Goal: Task Accomplishment & Management: Use online tool/utility

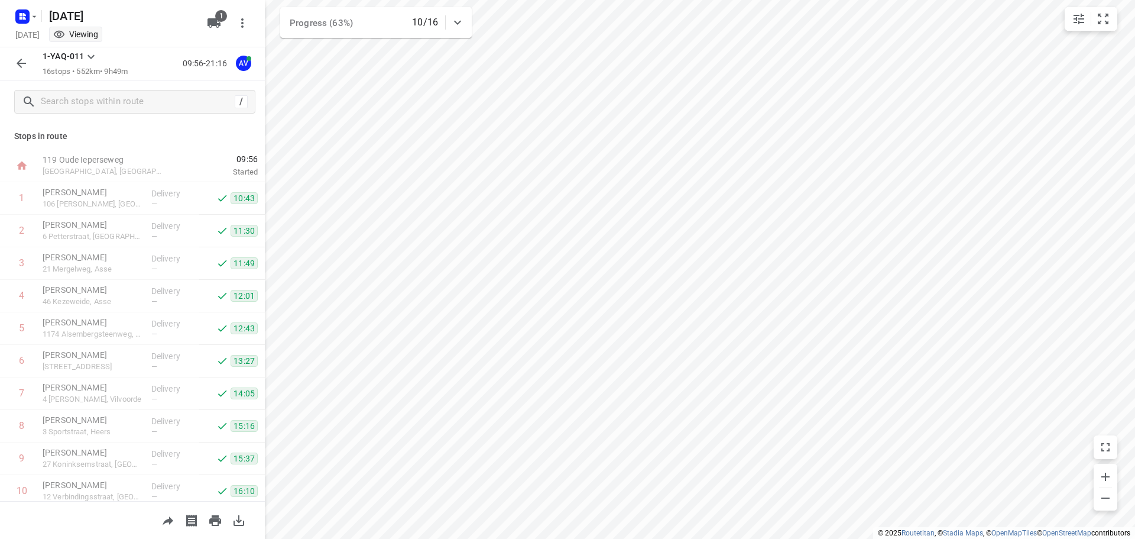
scroll to position [234, 0]
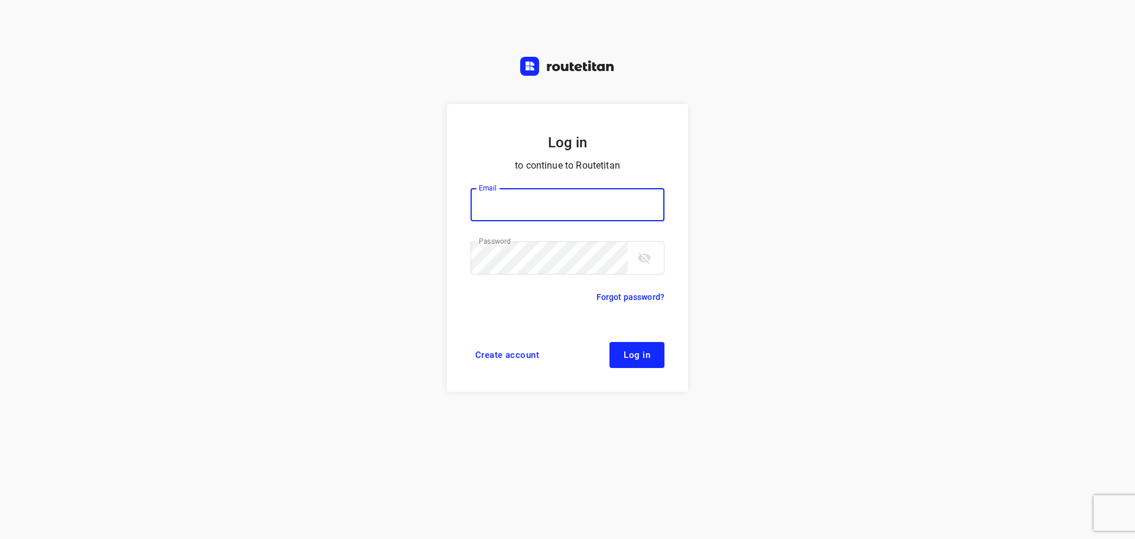
type input "[PERSON_NAME][EMAIL_ADDRESS][DOMAIN_NAME]"
click at [637, 357] on span "Log in" at bounding box center [637, 354] width 27 height 9
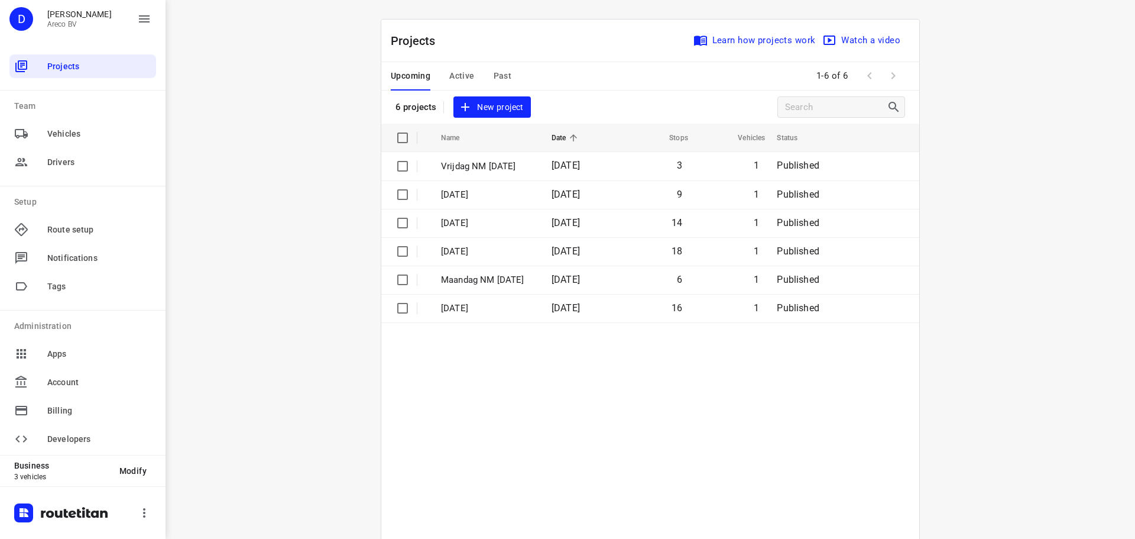
click at [457, 66] on button "Active" at bounding box center [461, 76] width 25 height 28
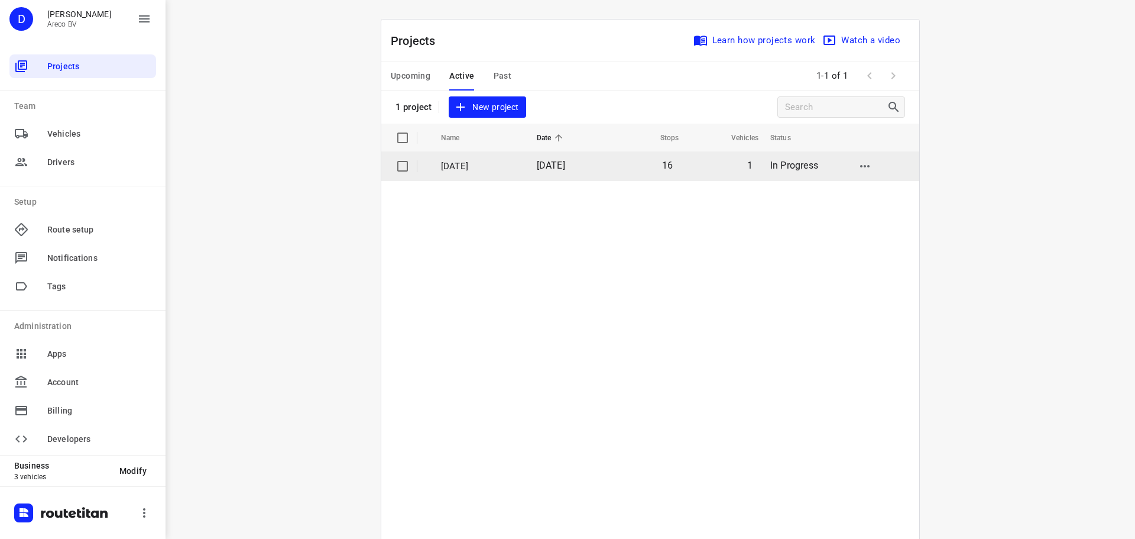
click at [471, 166] on p "Donderdag 2 Oktober" at bounding box center [480, 167] width 78 height 14
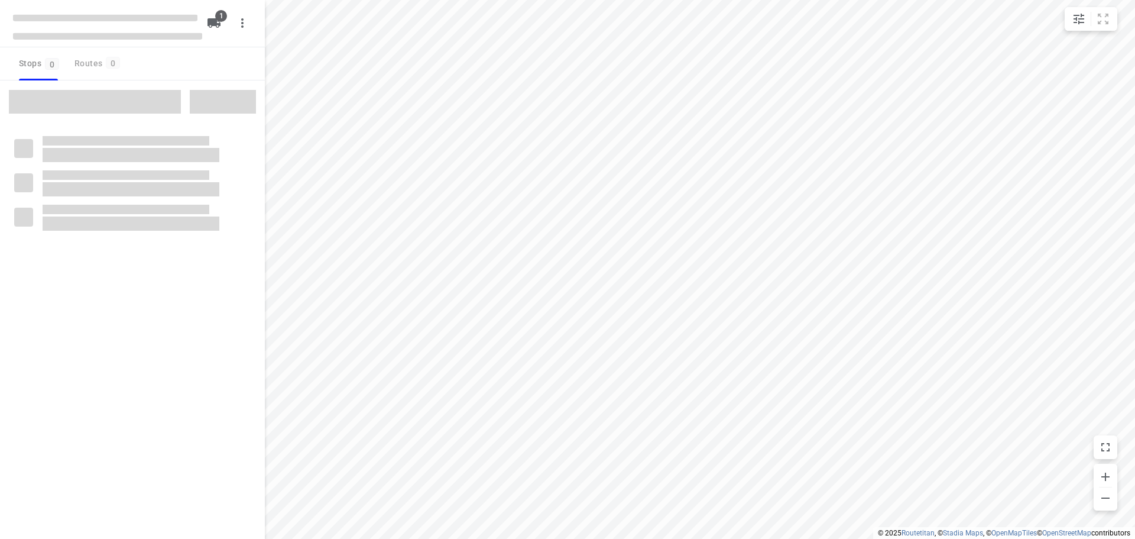
type input "distance"
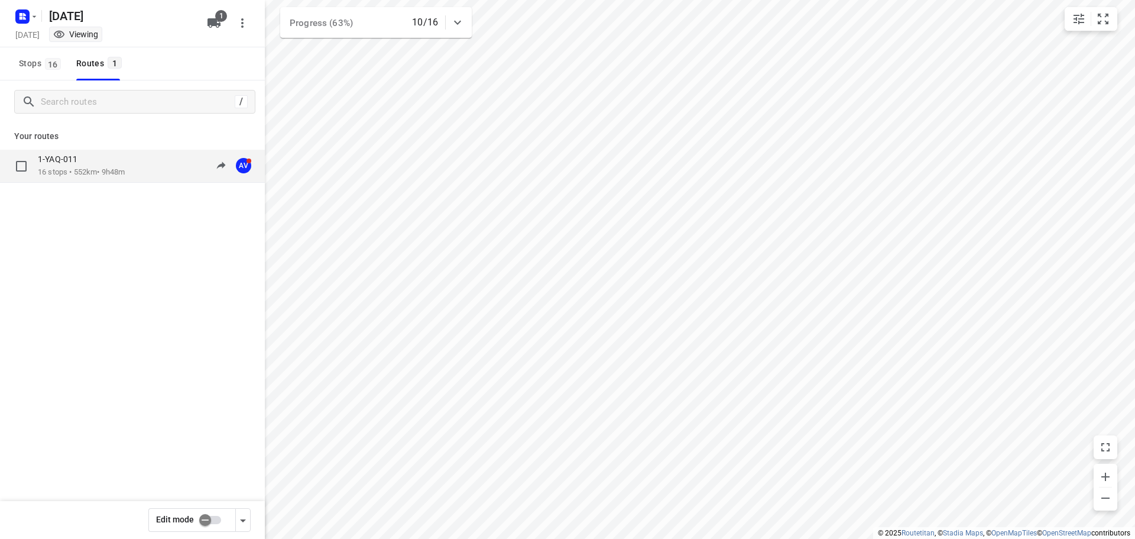
click at [74, 163] on p "1-YAQ-011" at bounding box center [61, 159] width 47 height 11
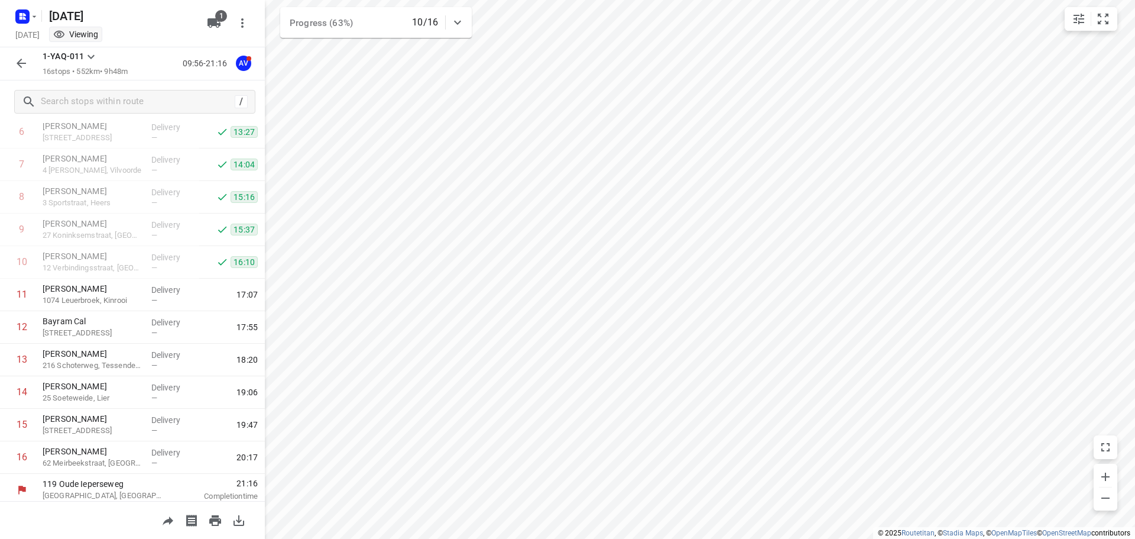
scroll to position [234, 0]
